Goal: Task Accomplishment & Management: Use online tool/utility

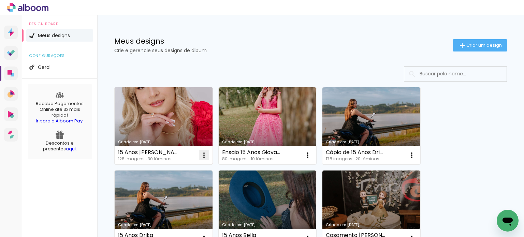
click at [204, 154] on iron-icon at bounding box center [204, 155] width 8 height 8
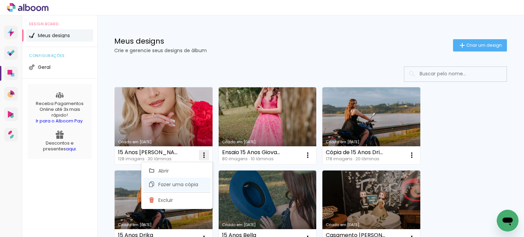
click at [185, 182] on span "Fazer uma cópia" at bounding box center [178, 184] width 40 height 5
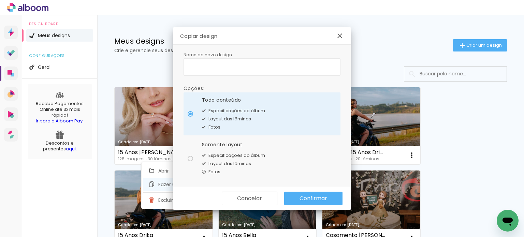
type input "Cópia de 15 Anos [PERSON_NAME]"
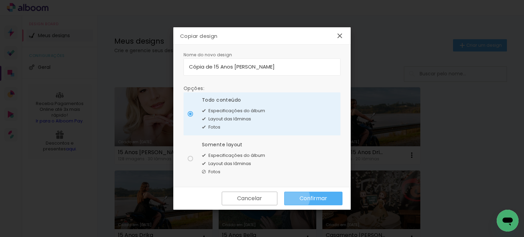
click at [293, 197] on paper-button "Confirmar" at bounding box center [313, 199] width 58 height 14
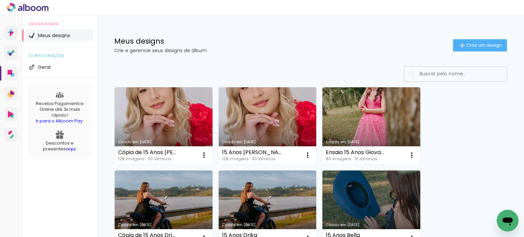
click at [250, 133] on link "Criado em [DATE]" at bounding box center [267, 125] width 98 height 77
click at [277, 155] on div "15 Anos Alejandra - Vertical 128 imagens ∙ 30 lâminas" at bounding box center [252, 155] width 60 height 11
click at [277, 154] on div "15 Anos [PERSON_NAME] - Vertical" at bounding box center [252, 152] width 60 height 5
click at [307, 154] on iron-icon at bounding box center [307, 155] width 8 height 8
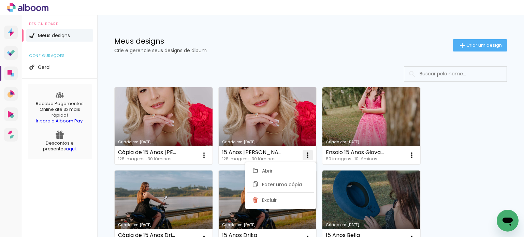
click at [307, 154] on iron-icon at bounding box center [307, 155] width 8 height 8
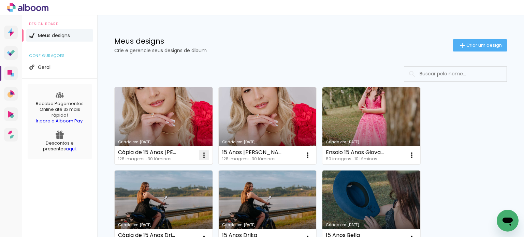
click at [200, 152] on iron-icon at bounding box center [204, 155] width 8 height 8
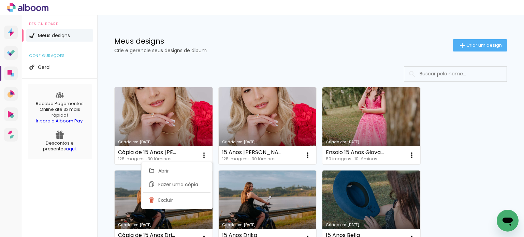
click at [138, 150] on div "Cópia de 15 Anos [PERSON_NAME]" at bounding box center [148, 152] width 60 height 5
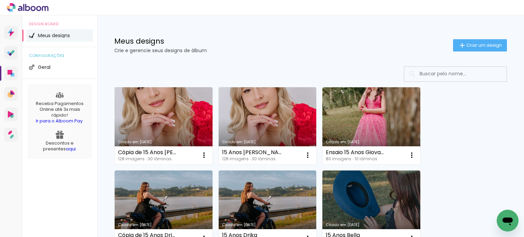
click at [152, 131] on link "Criado em [DATE]" at bounding box center [164, 125] width 98 height 77
click at [159, 125] on link "Criado em [DATE]" at bounding box center [164, 125] width 98 height 77
click at [205, 154] on iron-icon at bounding box center [204, 155] width 8 height 8
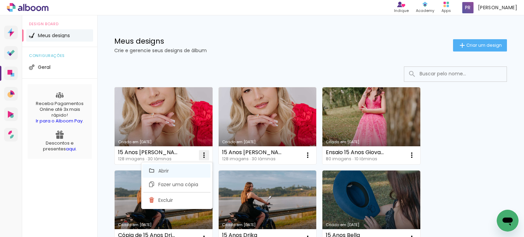
click at [181, 170] on paper-item "Abrir" at bounding box center [176, 171] width 68 height 14
